Goal: Information Seeking & Learning: Learn about a topic

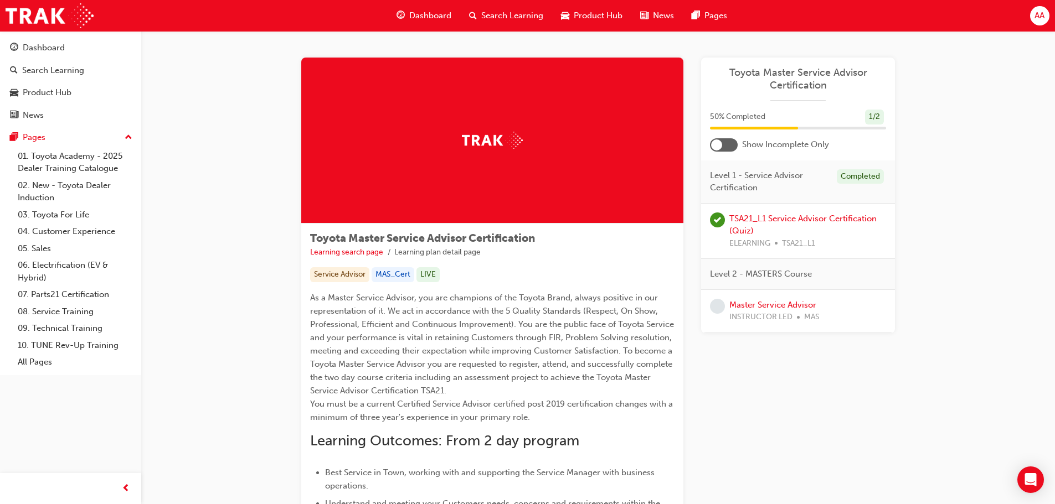
click at [497, 18] on span "Search Learning" at bounding box center [512, 15] width 62 height 13
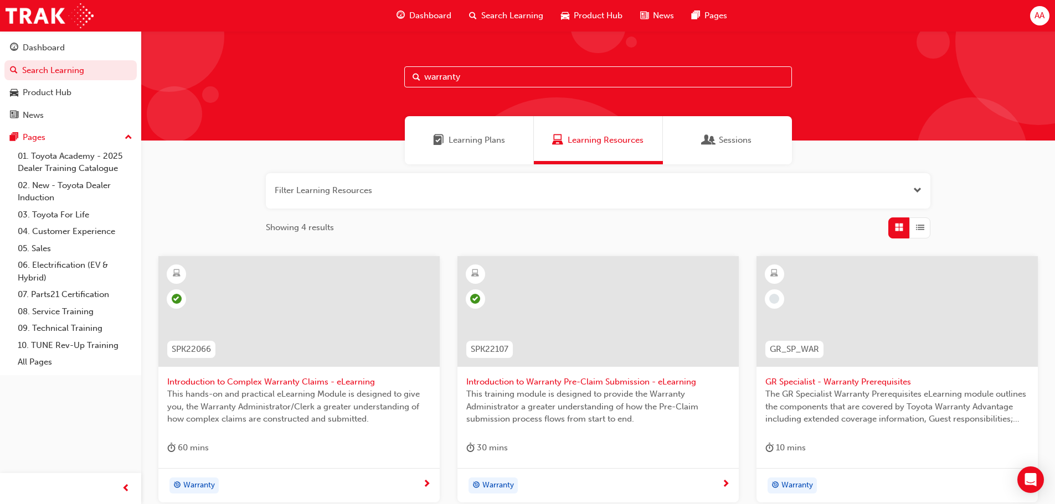
click at [429, 19] on span "Dashboard" at bounding box center [430, 15] width 42 height 13
